Goal: Information Seeking & Learning: Learn about a topic

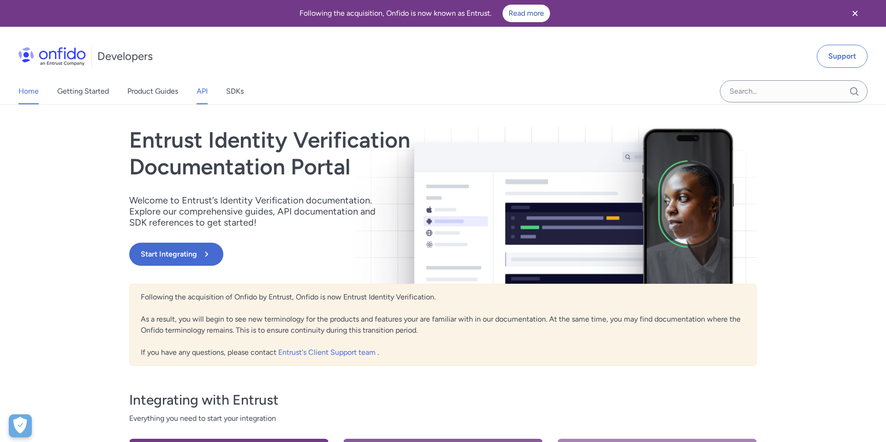
click at [205, 93] on link "API" at bounding box center [202, 91] width 11 height 26
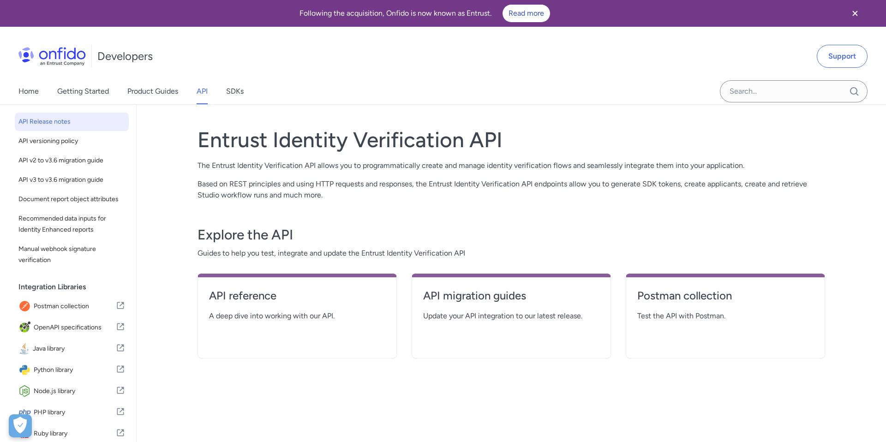
scroll to position [77, 0]
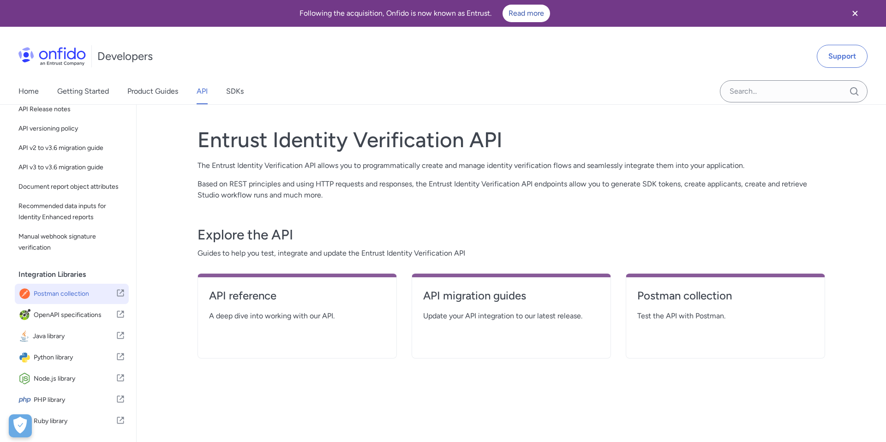
click at [71, 291] on span "Postman collection" at bounding box center [75, 293] width 82 height 13
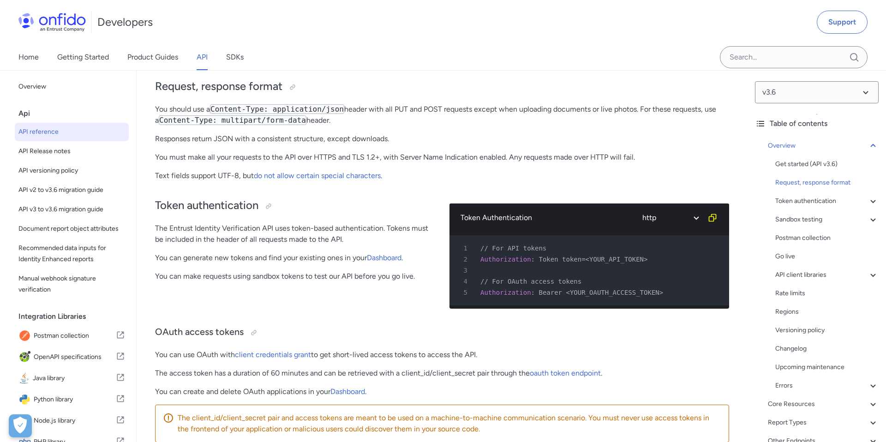
click at [293, 282] on p "You can make requests using sandbox tokens to test our API before you go live." at bounding box center [295, 276] width 280 height 11
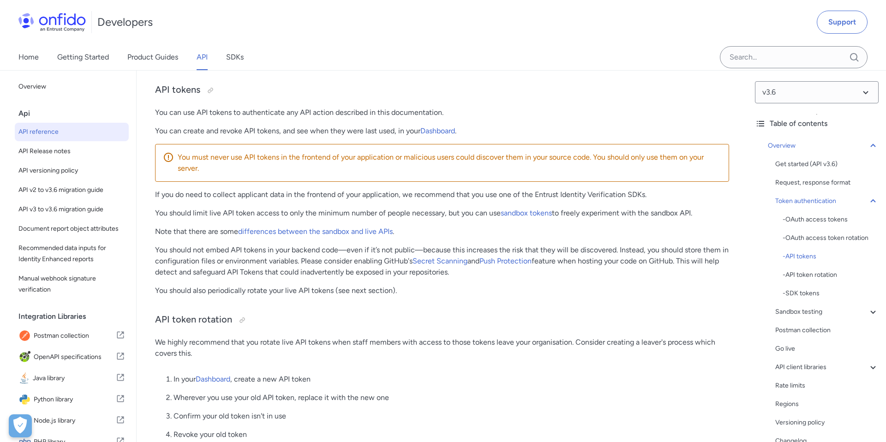
scroll to position [870, 0]
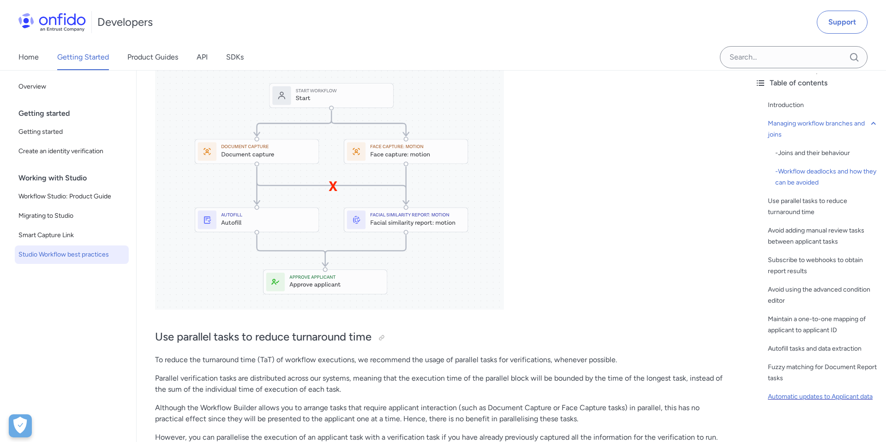
scroll to position [12, 0]
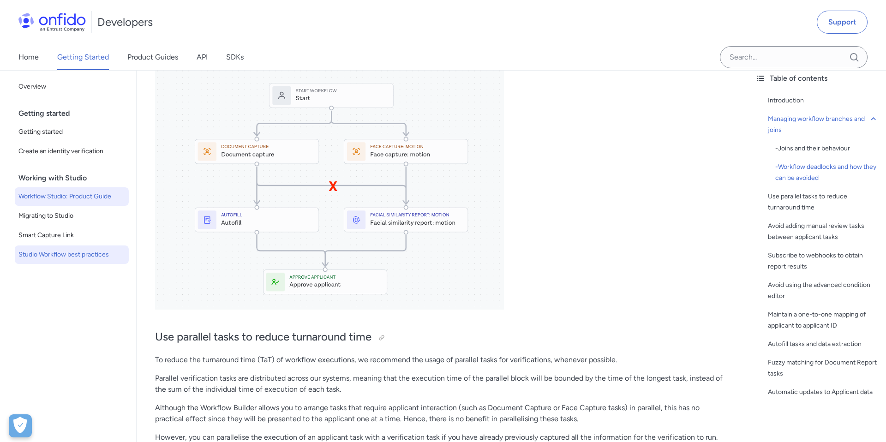
click at [54, 197] on span "Workflow Studio: Product Guide" at bounding box center [71, 196] width 107 height 11
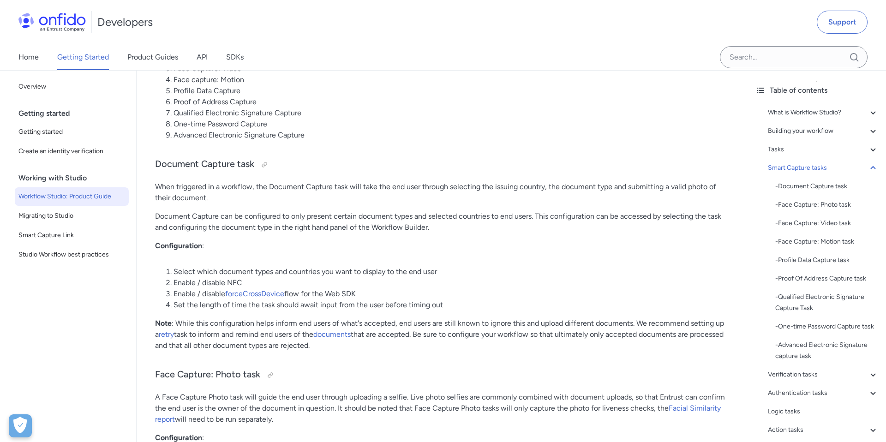
scroll to position [3003, 0]
click at [783, 261] on div "- Profile Data Capture task" at bounding box center [826, 260] width 103 height 11
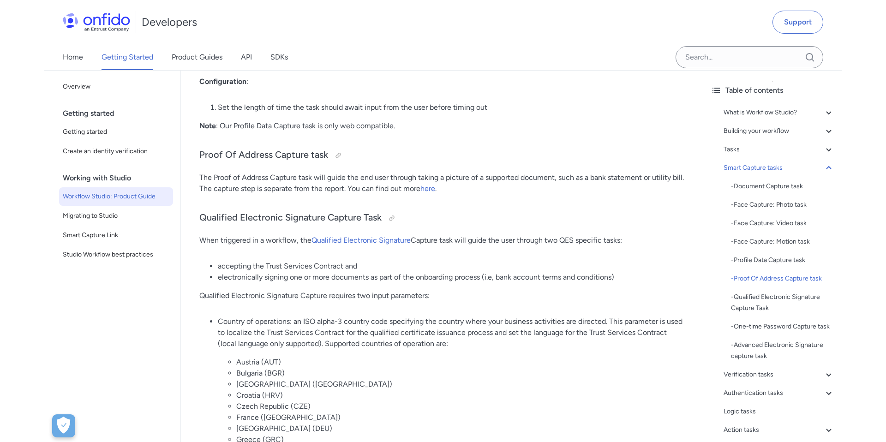
scroll to position [5601, 0]
